Goal: Task Accomplishment & Management: Manage account settings

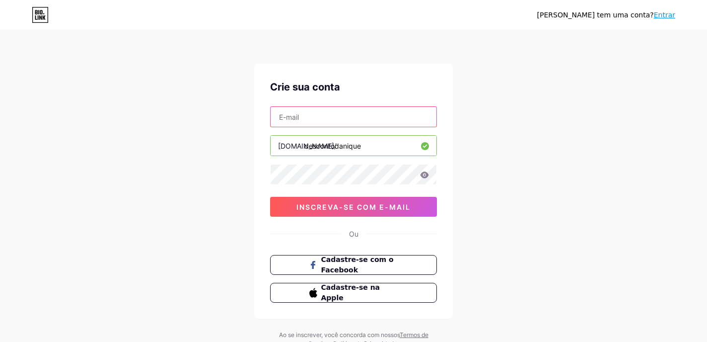
click at [357, 118] on input "text" at bounding box center [354, 117] width 166 height 20
type input "[EMAIL_ADDRESS][DOMAIN_NAME]"
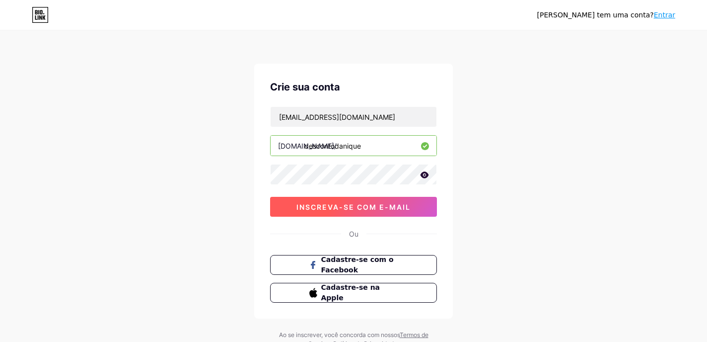
click at [346, 205] on font "inscreva-se com e-mail" at bounding box center [353, 207] width 114 height 8
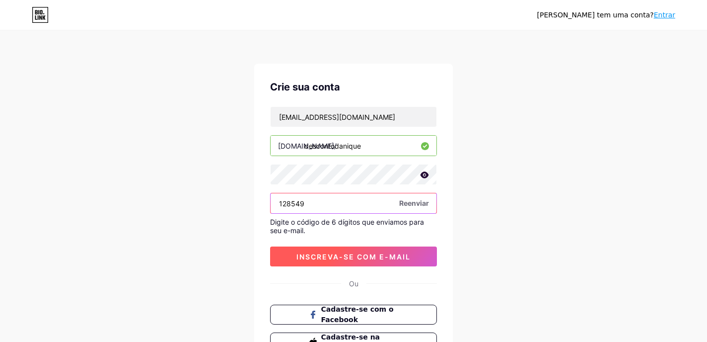
type input "128549"
click at [328, 259] on font "inscreva-se com e-mail" at bounding box center [353, 256] width 114 height 8
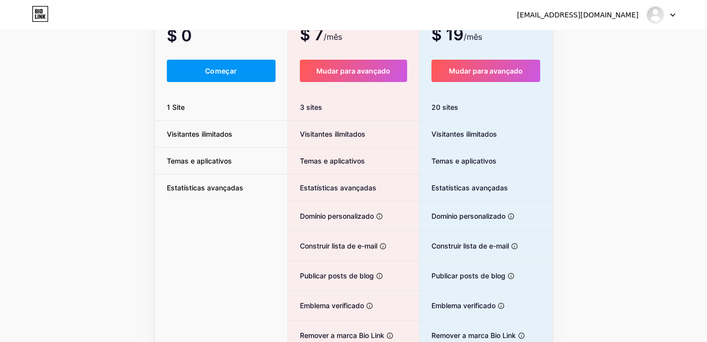
scroll to position [92, 0]
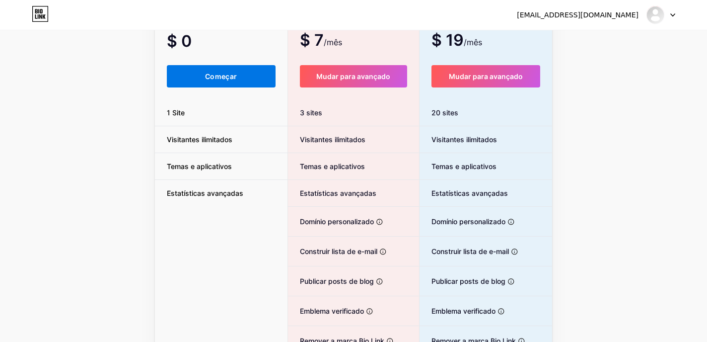
click at [210, 78] on font "Começar" at bounding box center [221, 76] width 32 height 8
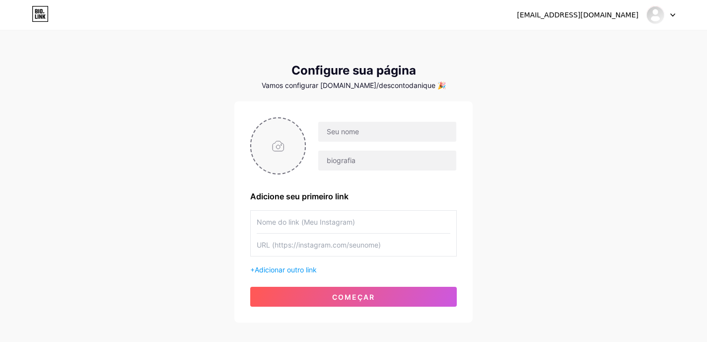
click at [281, 151] on input "file" at bounding box center [278, 145] width 54 height 55
type input "C:\fakepath\Logo Desconto da Nique.png"
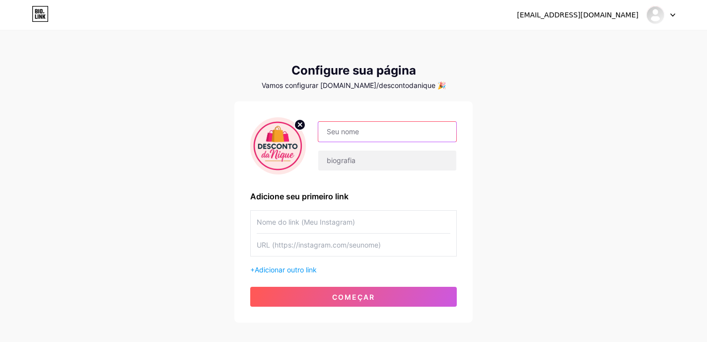
click at [387, 126] on input "text" at bounding box center [387, 132] width 138 height 20
type input "Desconto da Nique"
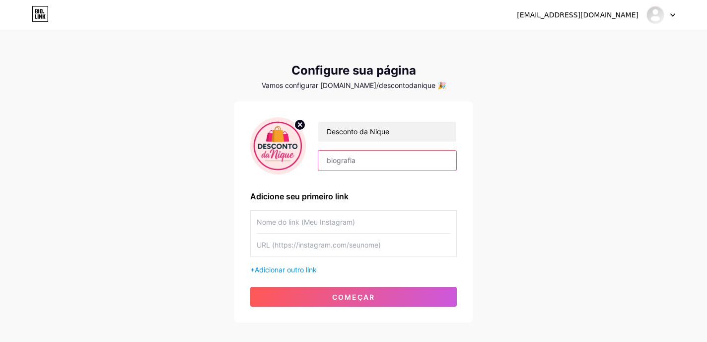
click at [362, 157] on input "text" at bounding box center [387, 160] width 138 height 20
paste input "💖 Achadinhos, Cupons e Promoções Exclusivas 📦 Lojas oficiais: Shopee, Amazon, M…"
drag, startPoint x: 444, startPoint y: 162, endPoint x: 462, endPoint y: 161, distance: 17.9
click at [462, 161] on div "Desconto da Nique 💖 Achadinhos, Cupons e Promoções Exclusivas 📦 Lojas oficiais:…" at bounding box center [353, 211] width 238 height 221
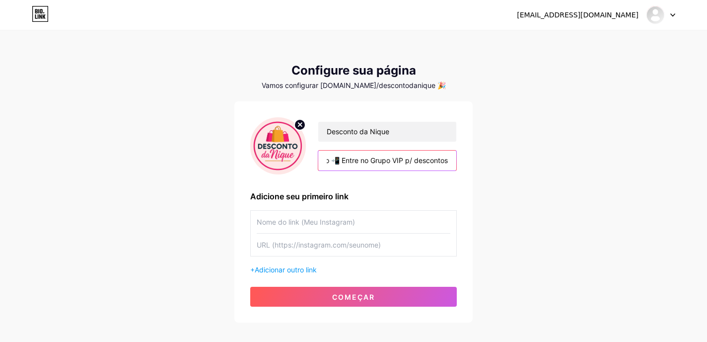
scroll to position [0, 406]
type input "💖 Achadinhos, Cupons e Promoções Exclusivas 📦 Lojas oficiais: Shopee, Amazon, M…"
click at [350, 222] on input "text" at bounding box center [354, 221] width 194 height 22
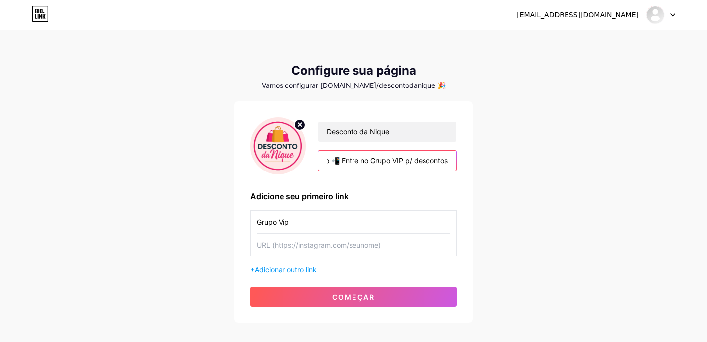
drag, startPoint x: 344, startPoint y: 163, endPoint x: 463, endPoint y: 161, distance: 119.2
click at [463, 161] on div "Desconto da Nique 💖 Achadinhos, Cupons e Promoções Exclusivas 📦 Lojas oficiais:…" at bounding box center [353, 211] width 238 height 221
click at [294, 218] on input "Grupo Vip" at bounding box center [354, 221] width 194 height 22
paste input "🛍️"
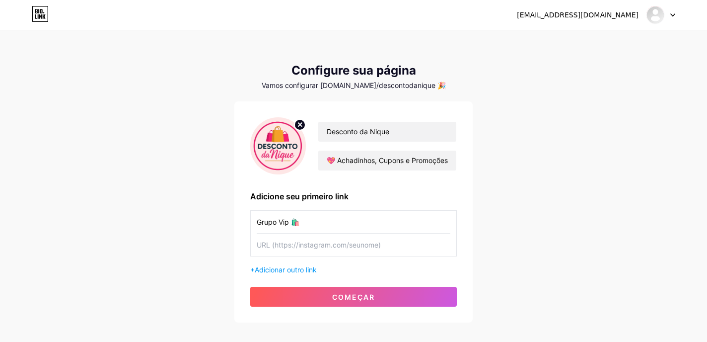
paste input "💰"
type input "Grupo Vip 🛍️ 💰"
click at [334, 241] on input "text" at bounding box center [354, 244] width 194 height 22
paste input "[URL][DOMAIN_NAME]"
type input "[URL][DOMAIN_NAME]"
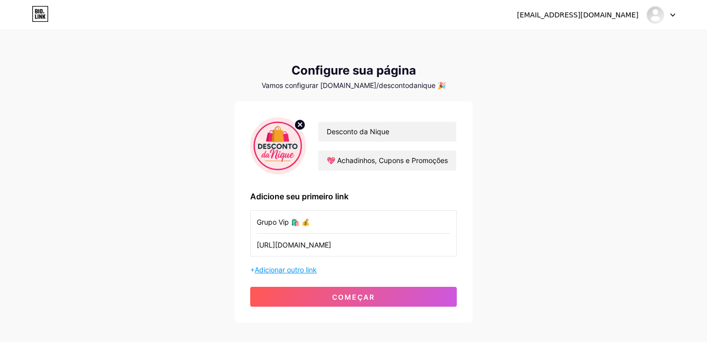
click at [303, 270] on font "Adicionar outro link" at bounding box center [286, 269] width 62 height 8
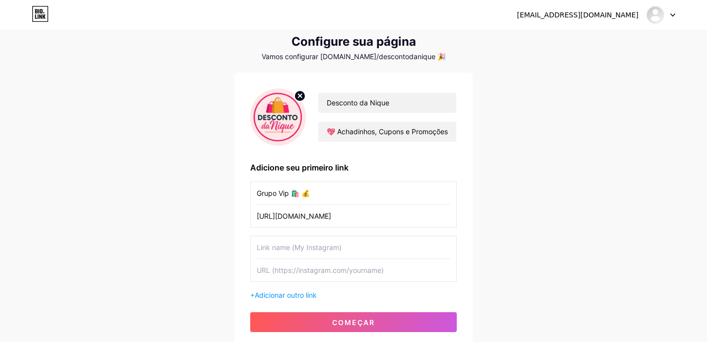
scroll to position [44, 0]
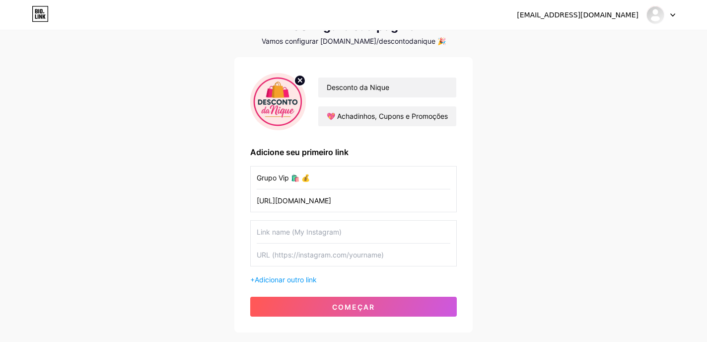
click at [312, 231] on input "text" at bounding box center [354, 231] width 194 height 22
paste input "💸🛒"
type input "Cupons Fixos 💸🛒"
click at [328, 255] on input "text" at bounding box center [354, 254] width 194 height 22
paste input "[URL][DOMAIN_NAME]"
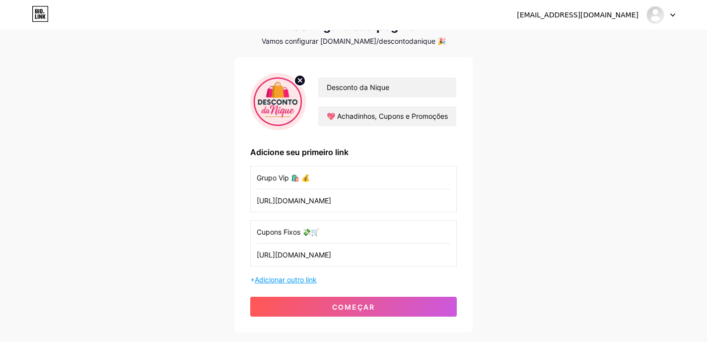
type input "[URL][DOMAIN_NAME]"
click at [274, 278] on font "Adicionar outro link" at bounding box center [286, 279] width 62 height 8
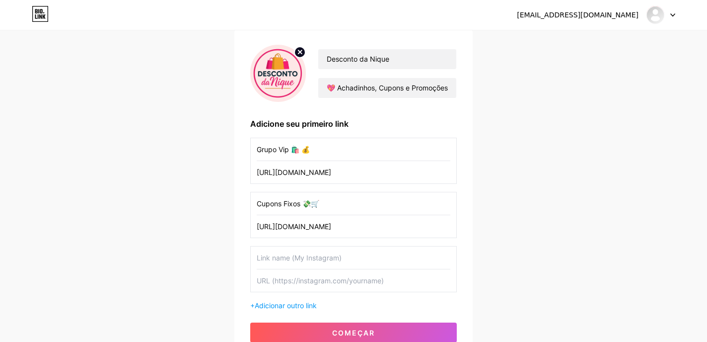
scroll to position [93, 0]
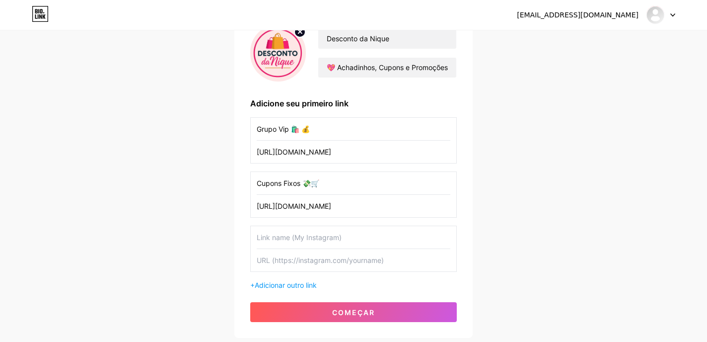
click at [262, 235] on input "text" at bounding box center [354, 237] width 194 height 22
type input "Acompanhe Meu Dia a Dia"
click at [343, 127] on input "Grupo Vip 🛍️ 💰" at bounding box center [354, 129] width 194 height 22
type input "Grupo Vip 🛍️💰"
click at [375, 235] on input "Acompanhe Meu Dia a Dia" at bounding box center [354, 237] width 194 height 22
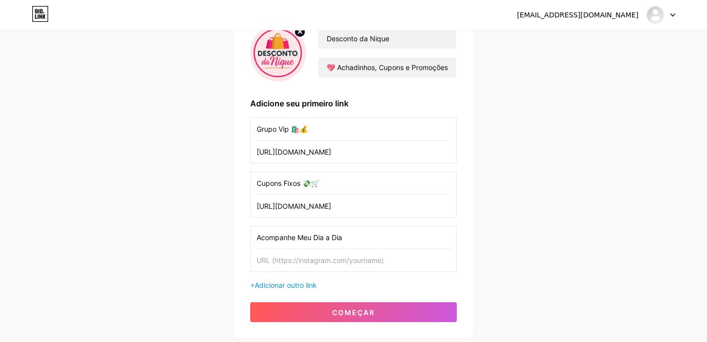
paste input "🎀🏋️‍♀️🏃‍♀️👗💅🏻"
type input "Acompanhe Meu Dia a Dia 🎀🏋️‍♀️🏃‍♀️👗💅🏻"
click at [379, 260] on input "text" at bounding box center [354, 260] width 194 height 22
paste input "[URL][DOMAIN_NAME]"
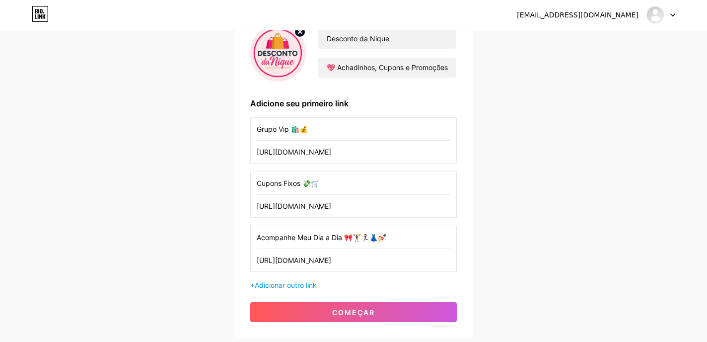
drag, startPoint x: 302, startPoint y: 259, endPoint x: 537, endPoint y: 270, distance: 234.6
click at [537, 270] on div "[EMAIL_ADDRESS][DOMAIN_NAME] Painel Sair Configure sua página Vamos configurar …" at bounding box center [353, 138] width 707 height 462
type input "[URL][DOMAIN_NAME]"
click at [546, 261] on div "[EMAIL_ADDRESS][DOMAIN_NAME] Painel Sair Configure sua página Vamos configurar …" at bounding box center [353, 138] width 707 height 462
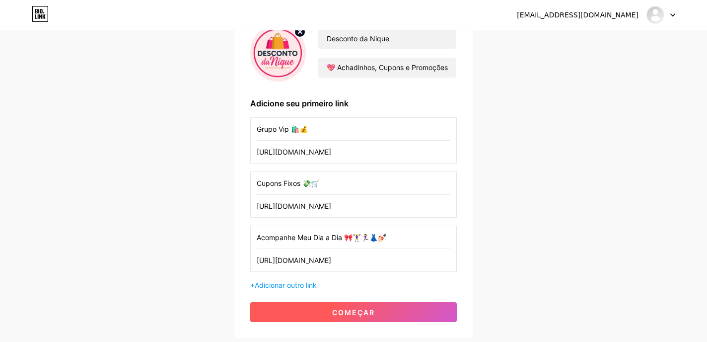
click at [312, 315] on button "começar" at bounding box center [353, 312] width 207 height 20
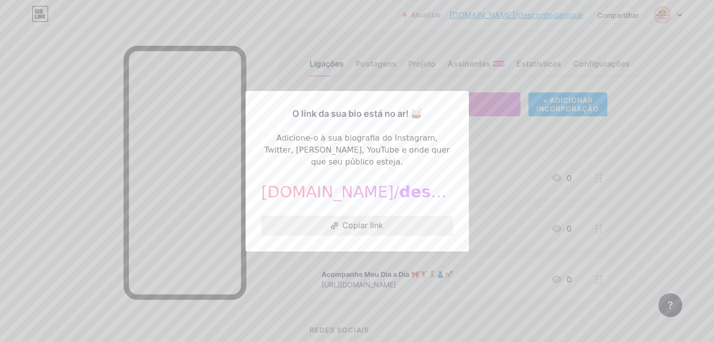
click at [365, 220] on font "Copiar link" at bounding box center [363, 225] width 41 height 10
click at [306, 80] on div at bounding box center [357, 171] width 714 height 342
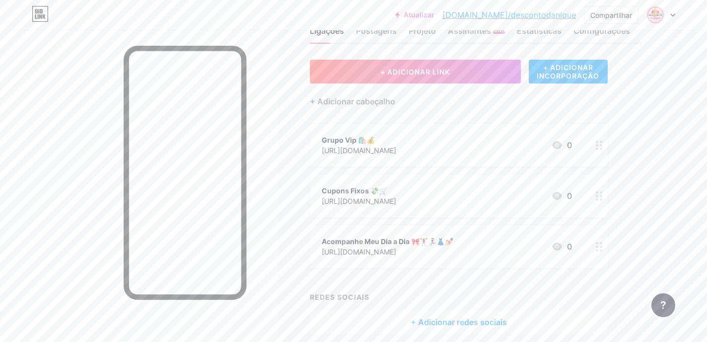
scroll to position [74, 0]
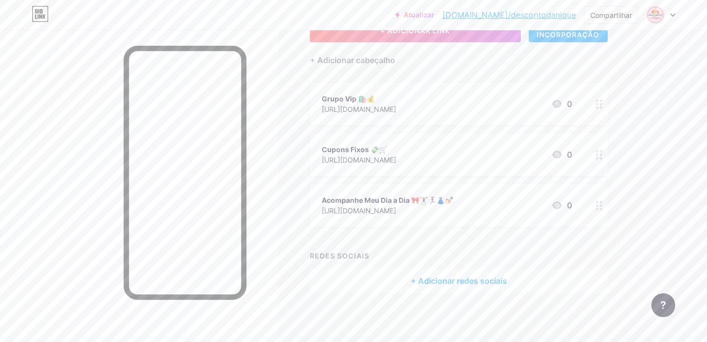
click at [443, 280] on font "+ Adicionar redes sociais" at bounding box center [459, 281] width 96 height 10
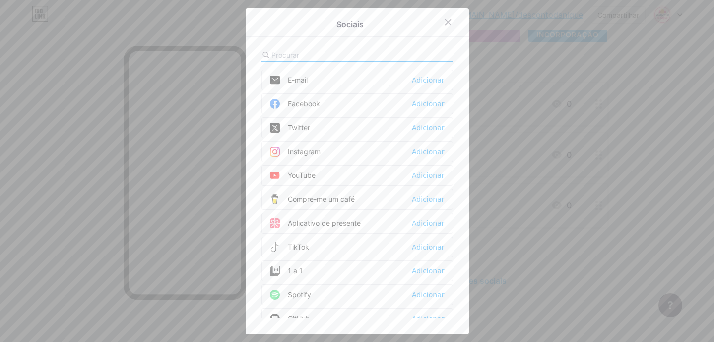
click at [307, 151] on font "Instagram" at bounding box center [304, 151] width 33 height 8
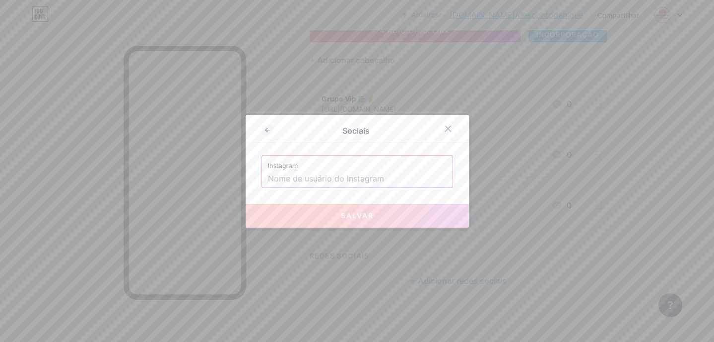
click at [297, 179] on input "text" at bounding box center [357, 178] width 179 height 17
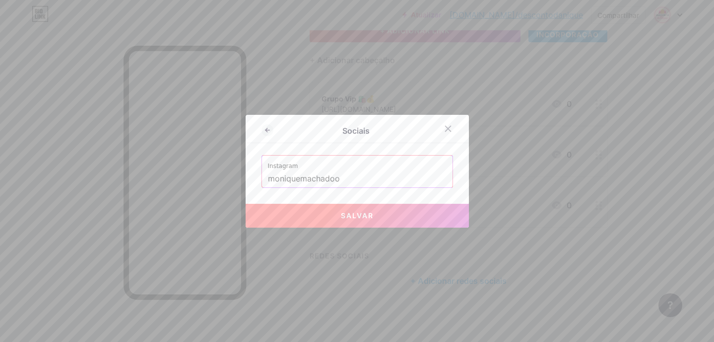
click at [303, 221] on button "Salvar" at bounding box center [357, 216] width 223 height 24
type input "[URL][DOMAIN_NAME]"
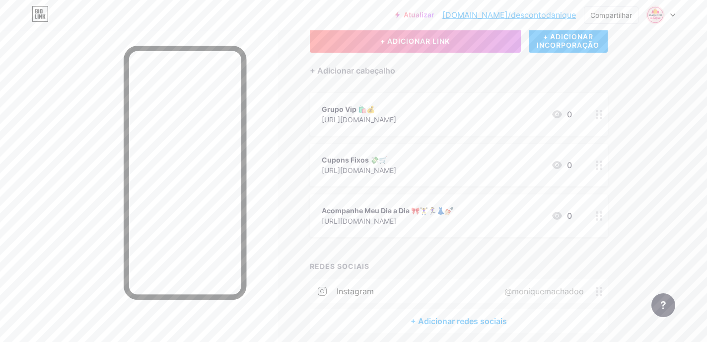
scroll to position [64, 0]
click at [524, 10] on font "[DOMAIN_NAME]/descontodanique" at bounding box center [509, 15] width 134 height 10
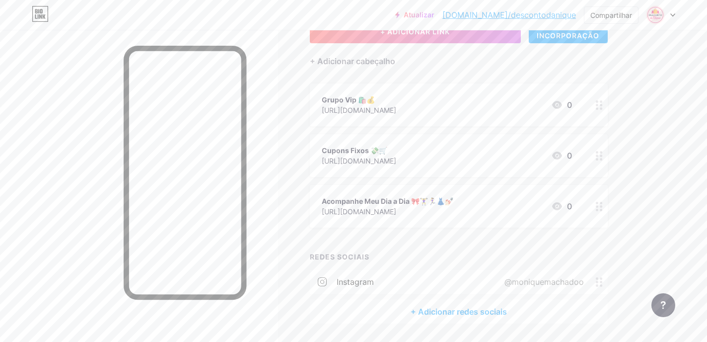
scroll to position [0, 0]
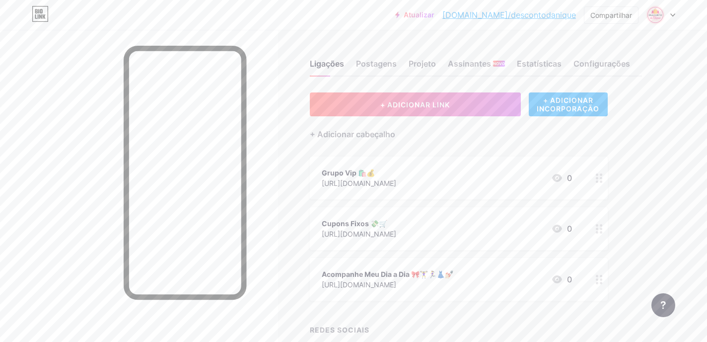
click at [673, 11] on div at bounding box center [660, 15] width 29 height 18
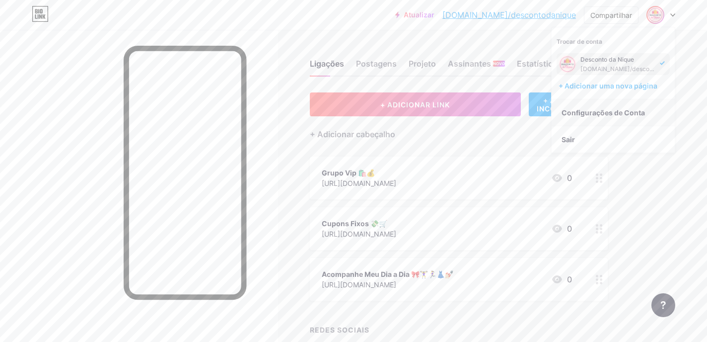
click at [607, 107] on link "Configurações de Conta" at bounding box center [613, 112] width 123 height 27
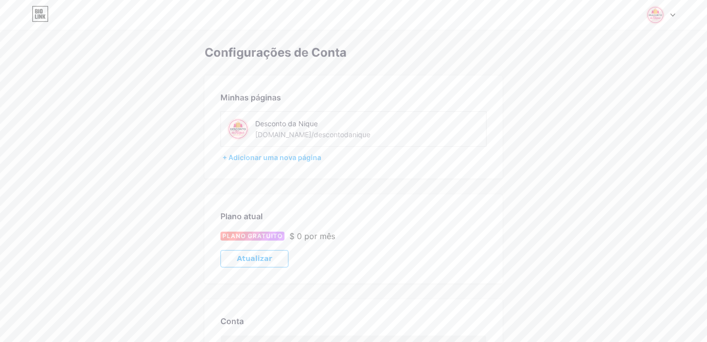
click at [305, 130] on div "[DOMAIN_NAME]/descontodanique" at bounding box center [312, 134] width 115 height 10
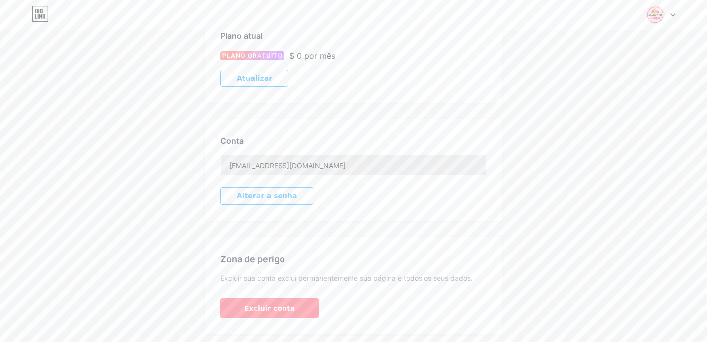
scroll to position [40, 0]
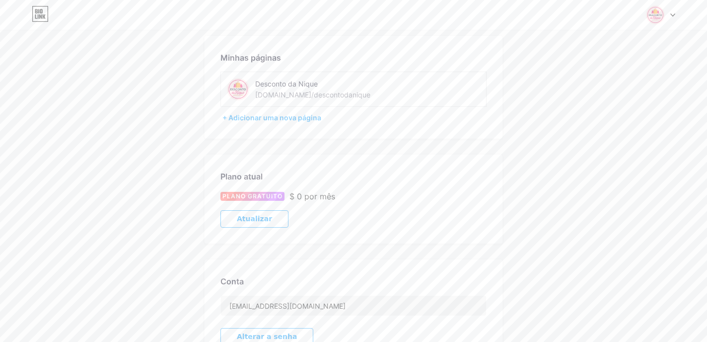
click at [308, 95] on font "[DOMAIN_NAME]/descontodanique" at bounding box center [312, 94] width 115 height 8
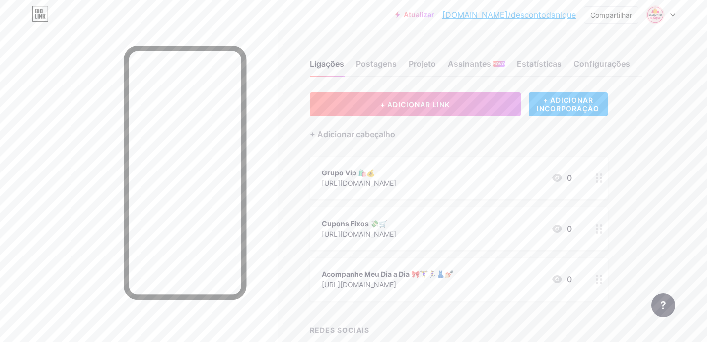
click at [495, 12] on font "[DOMAIN_NAME]/descontodanique" at bounding box center [509, 15] width 134 height 10
click at [381, 64] on font "Postagens" at bounding box center [376, 64] width 41 height 10
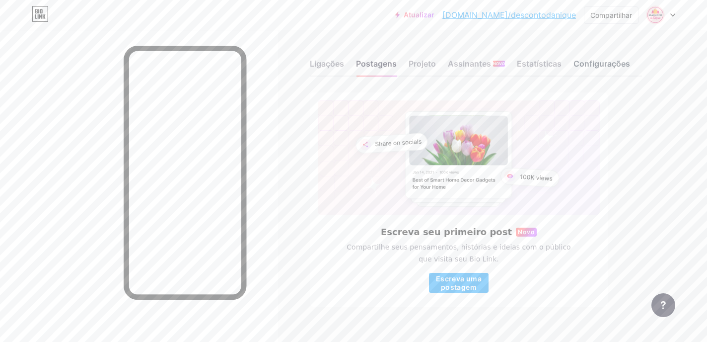
click at [610, 61] on font "Configurações" at bounding box center [601, 64] width 57 height 10
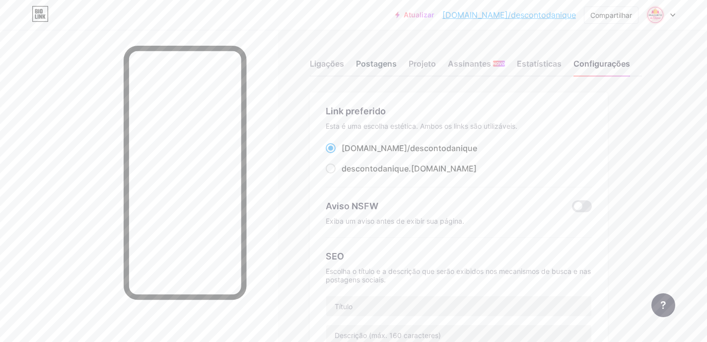
click at [380, 60] on font "Postagens" at bounding box center [376, 64] width 41 height 10
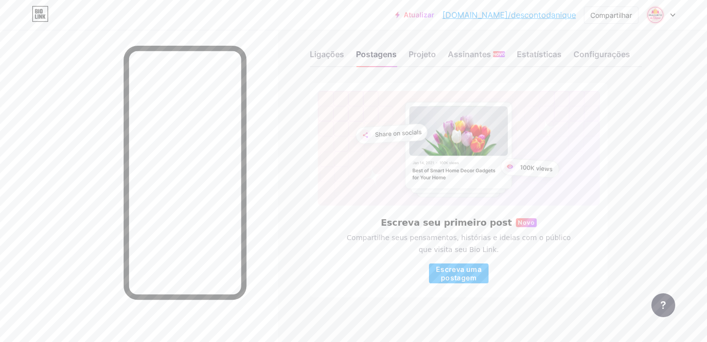
scroll to position [14, 0]
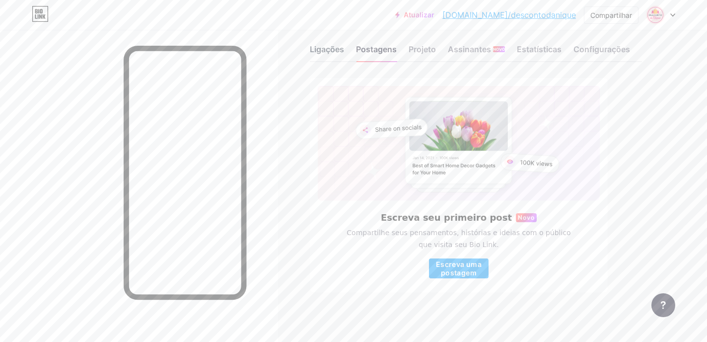
click at [330, 51] on font "Ligações" at bounding box center [327, 49] width 34 height 10
